Goal: Task Accomplishment & Management: Use online tool/utility

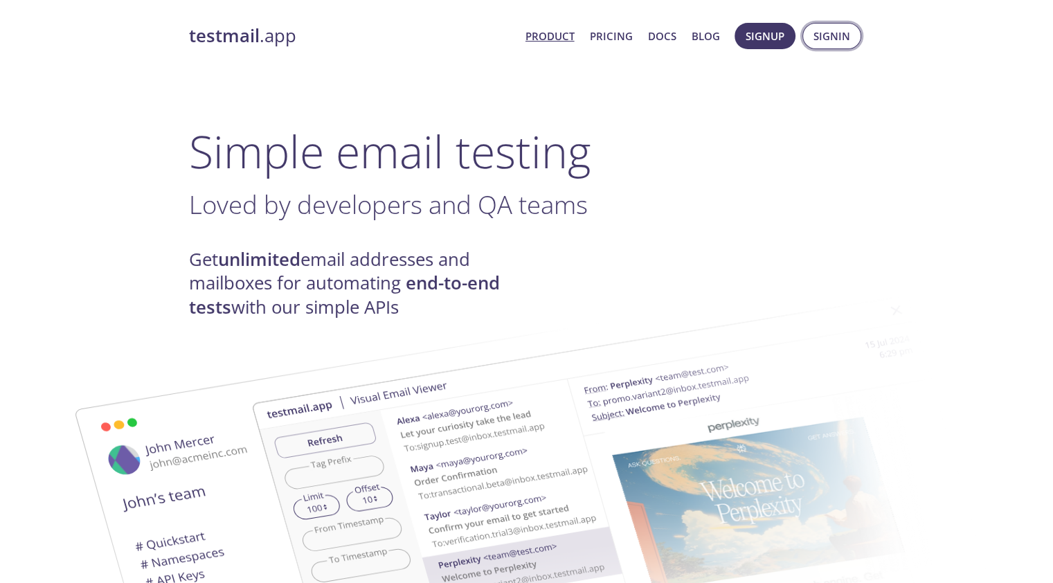
click at [812, 42] on button "Signin" at bounding box center [832, 36] width 59 height 26
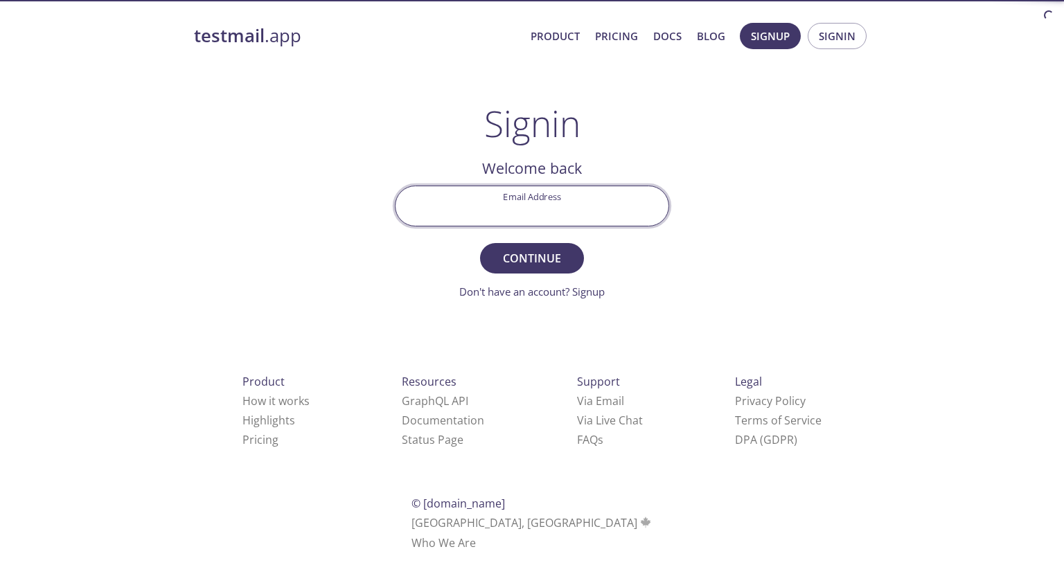
drag, startPoint x: 537, startPoint y: 204, endPoint x: 542, endPoint y: 214, distance: 11.5
click at [539, 205] on input "Email Address" at bounding box center [531, 205] width 273 height 39
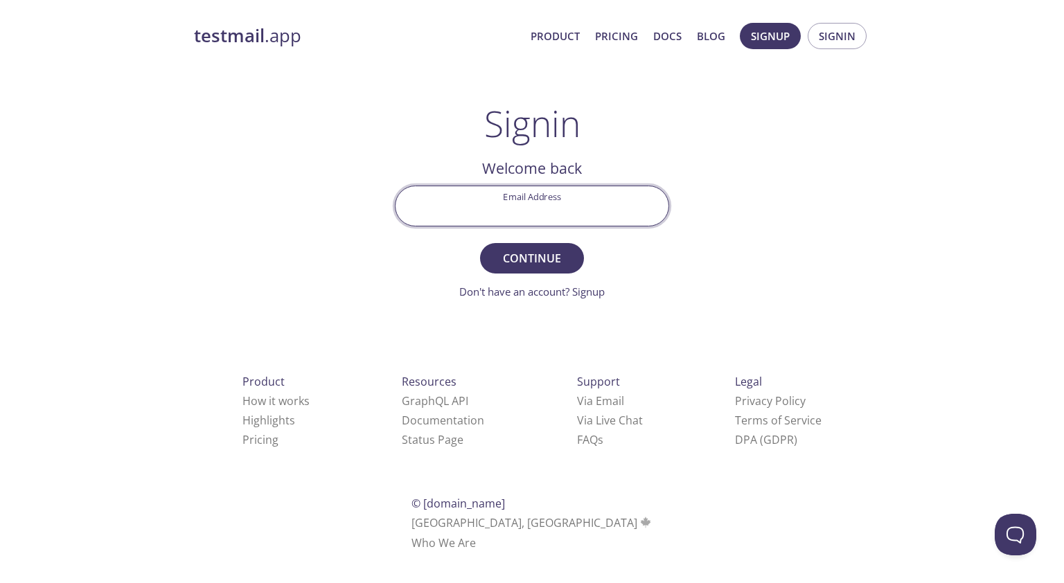
click at [677, 202] on main "Signin Welcome back Email Address Continue Don't have an account? Signup Check …" at bounding box center [531, 200] width 307 height 197
click at [364, 156] on div "testmail .app Product Pricing Docs Blog Signup Signin Signin Welcome back Email…" at bounding box center [531, 303] width 709 height 578
click at [1033, 195] on div "testmail .app Product Pricing Docs Blog Signup Signin Signin Welcome back Email…" at bounding box center [532, 303] width 1064 height 578
click at [524, 207] on input "Email Address" at bounding box center [531, 205] width 273 height 39
click at [801, 175] on div "testmail .app Product Pricing Docs Blog Signup Signin Signin Welcome back Email…" at bounding box center [531, 303] width 709 height 578
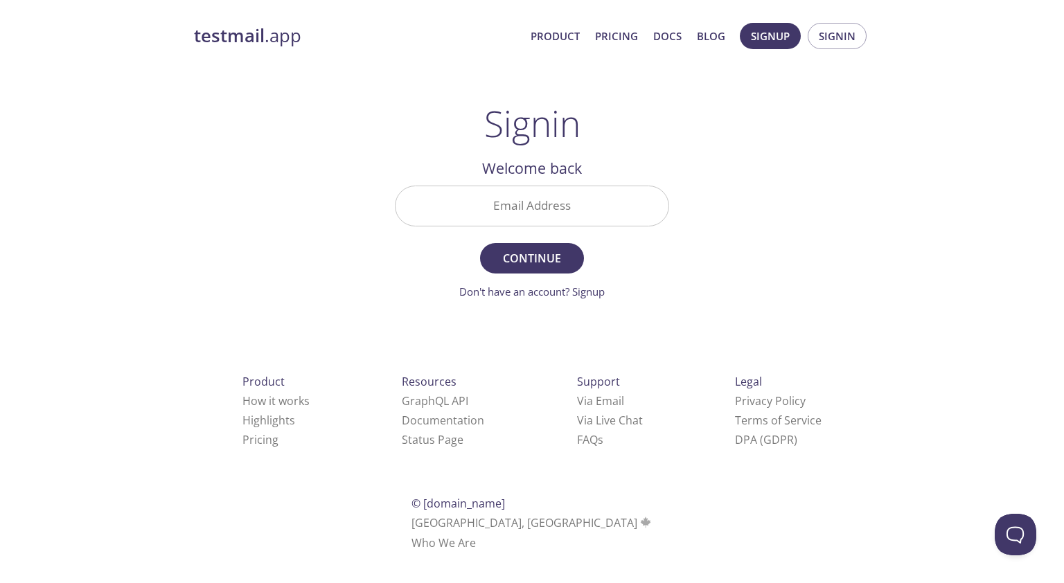
click at [471, 170] on h2 "Welcome back" at bounding box center [532, 169] width 274 height 24
drag, startPoint x: 483, startPoint y: 204, endPoint x: 490, endPoint y: 207, distance: 7.1
click at [485, 204] on input "Email Address" at bounding box center [531, 205] width 273 height 39
type input "[EMAIL_ADDRESS][DOMAIN_NAME]"
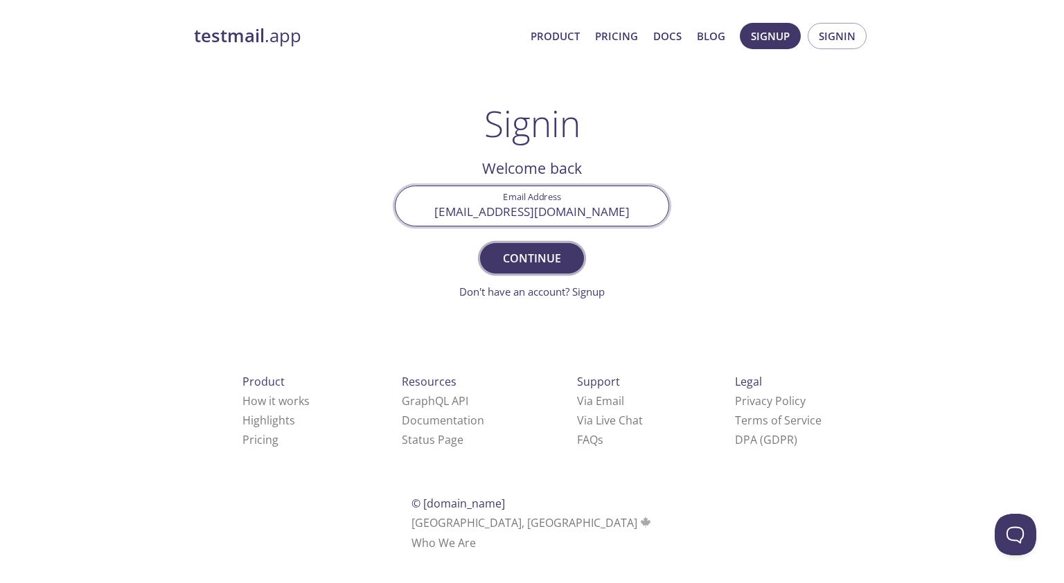
click at [537, 256] on span "Continue" at bounding box center [531, 258] width 73 height 19
click at [526, 208] on input "Signin Security Code" at bounding box center [531, 205] width 273 height 39
click at [393, 125] on main "Signin Welcome back Email Address [EMAIL_ADDRESS][DOMAIN_NAME] Continue Don't h…" at bounding box center [531, 200] width 307 height 197
click at [525, 200] on input "Signin Security Code" at bounding box center [531, 205] width 273 height 39
paste input "Z251F14"
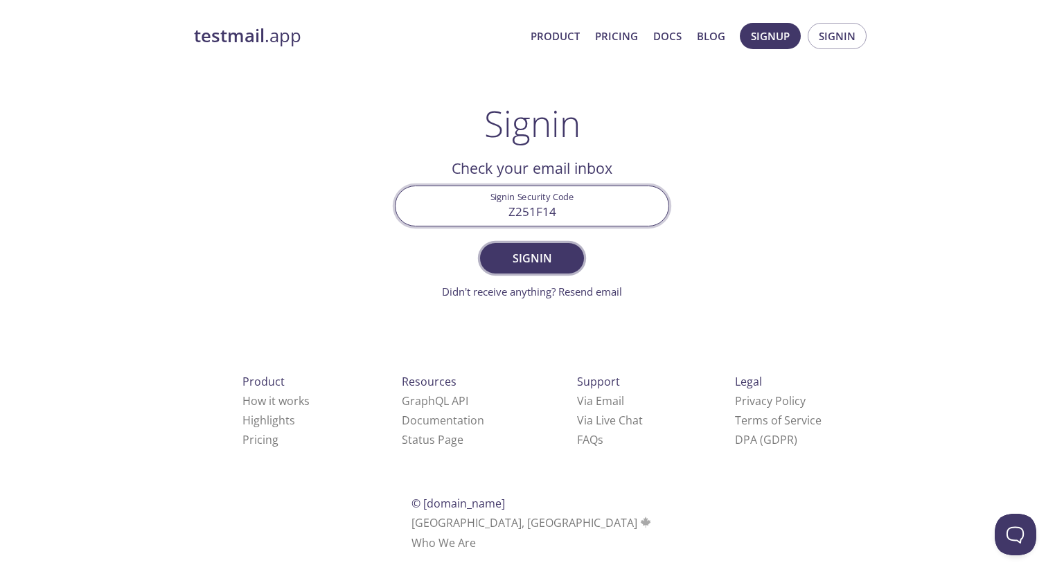
type input "Z251F14"
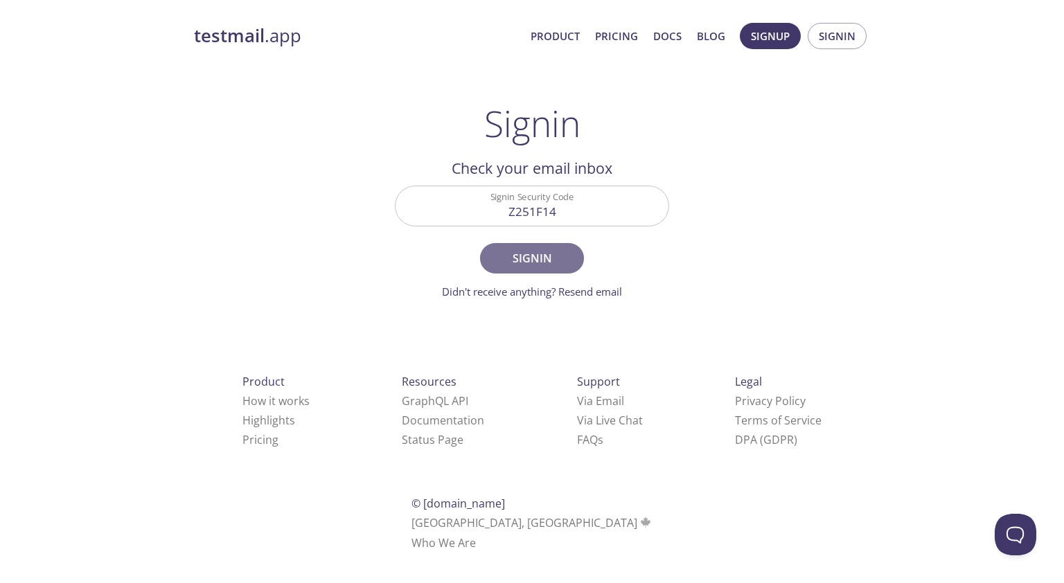
click at [560, 257] on span "Signin" at bounding box center [531, 258] width 73 height 19
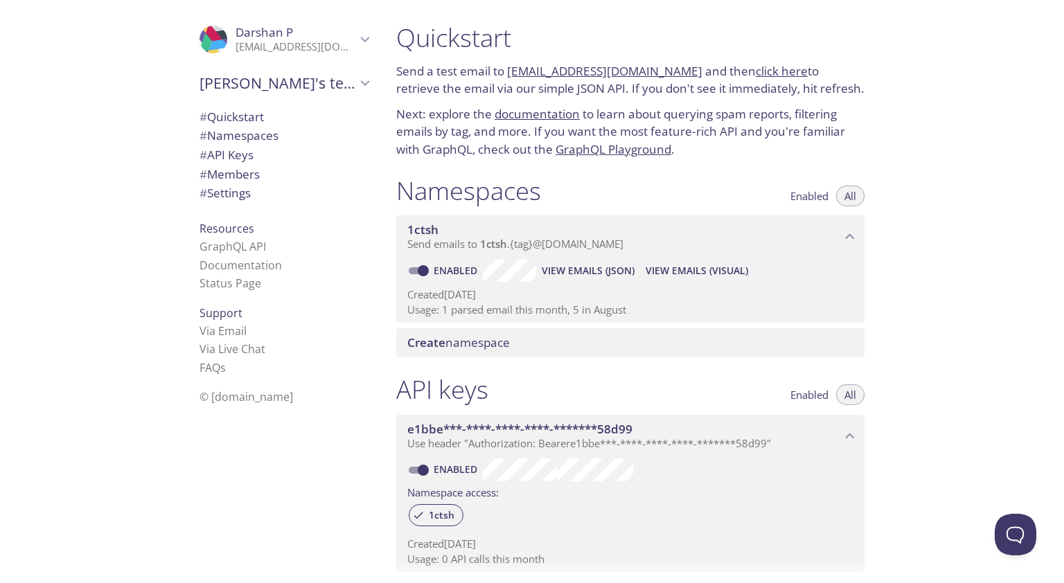
click at [756, 67] on link "click here" at bounding box center [782, 71] width 52 height 16
click at [569, 264] on span "View Emails (JSON)" at bounding box center [588, 270] width 93 height 17
click at [717, 267] on span "View Emails (Visual)" at bounding box center [696, 270] width 102 height 17
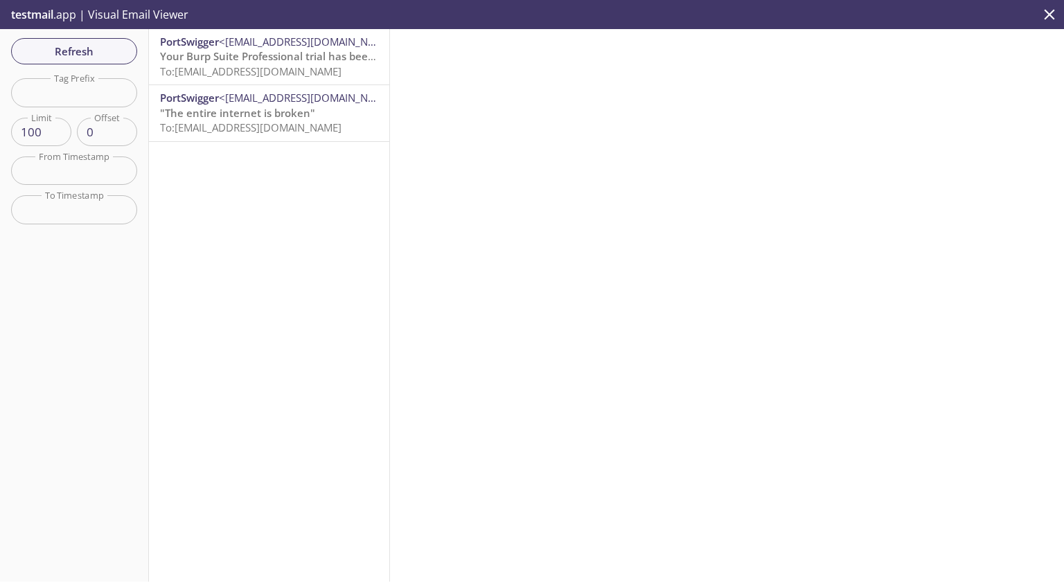
click at [229, 71] on span "To: [EMAIL_ADDRESS][DOMAIN_NAME]" at bounding box center [250, 71] width 181 height 14
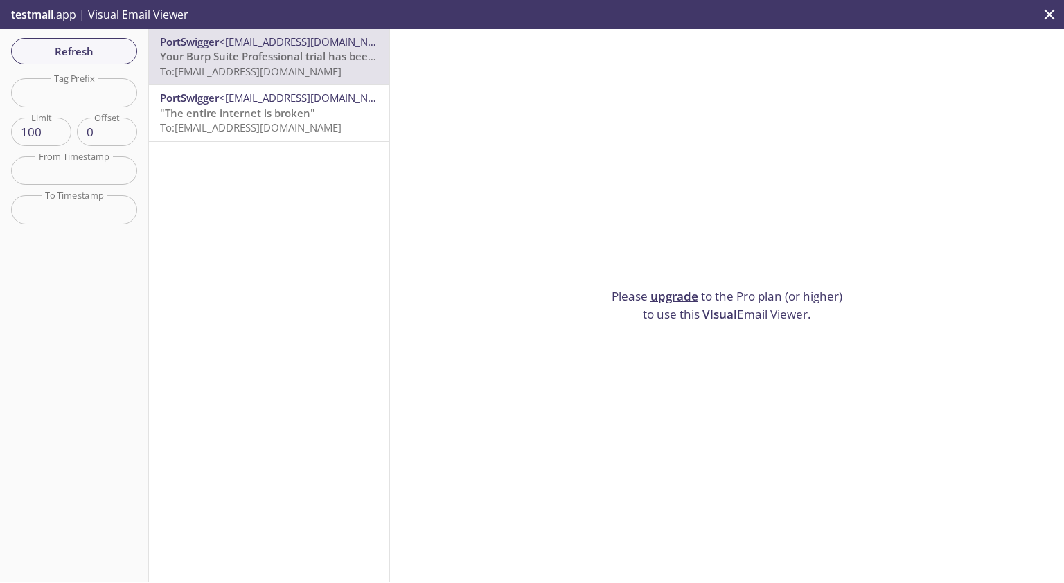
click at [696, 319] on div "Please upgrade to the Pro plan (or higher) to use this Visual Email Viewer." at bounding box center [727, 305] width 674 height 553
click at [696, 318] on div "Please upgrade to the Pro plan (or higher) to use this Visual Email Viewer." at bounding box center [727, 305] width 674 height 553
click at [696, 319] on div "Please upgrade to the Pro plan (or higher) to use this Visual Email Viewer." at bounding box center [727, 305] width 674 height 553
click at [234, 117] on span ""The entire internet is broken"" at bounding box center [237, 113] width 155 height 14
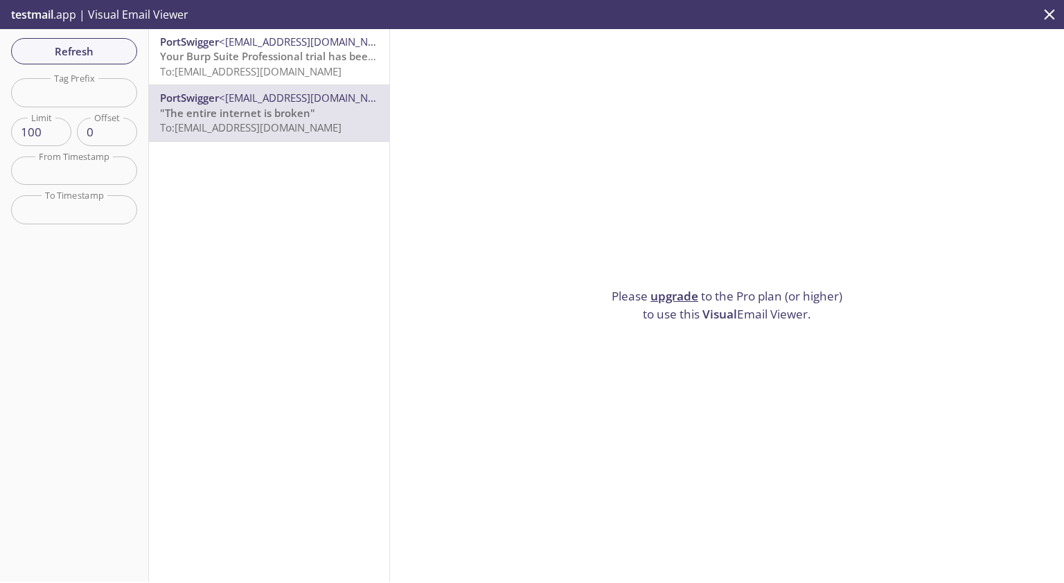
drag, startPoint x: 233, startPoint y: 64, endPoint x: 244, endPoint y: 64, distance: 11.8
click at [233, 65] on span "To: [EMAIL_ADDRESS][DOMAIN_NAME]" at bounding box center [250, 71] width 181 height 14
